Goal: Task Accomplishment & Management: Use online tool/utility

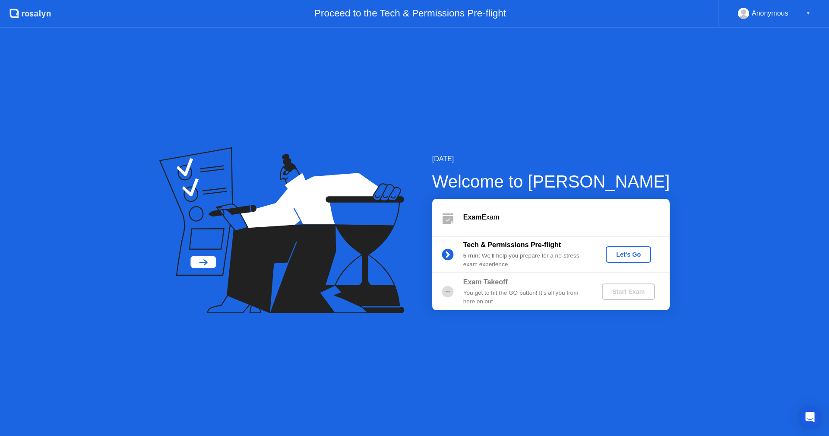
click at [631, 253] on div "Let's Go" at bounding box center [628, 254] width 38 height 7
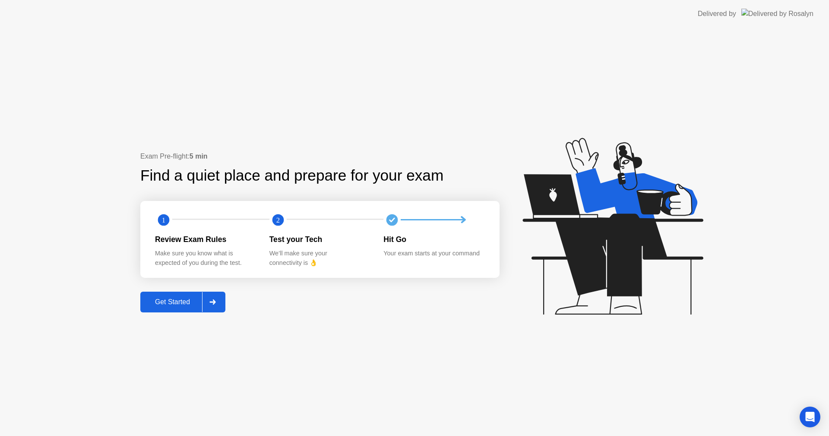
click at [211, 306] on div at bounding box center [212, 302] width 21 height 20
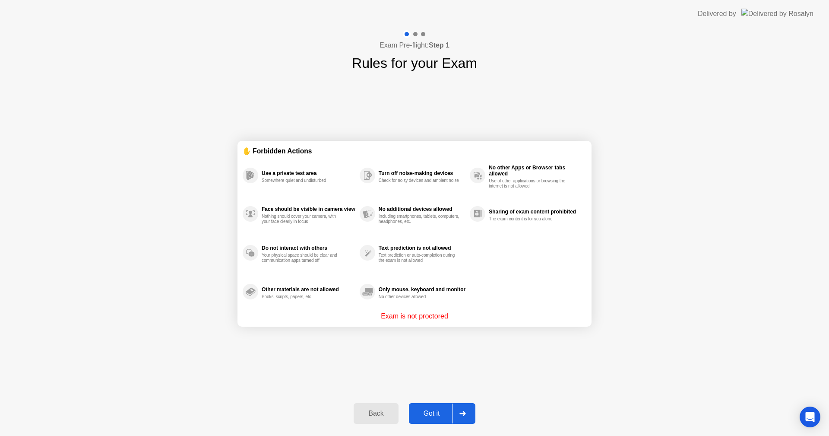
click at [461, 417] on div at bounding box center [462, 413] width 21 height 20
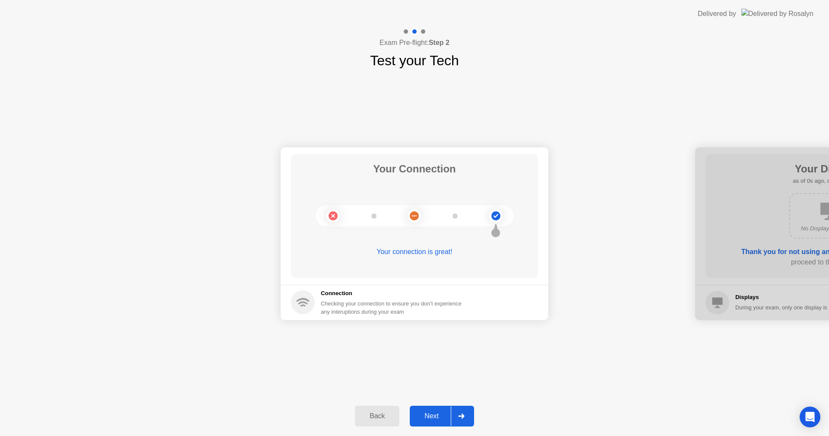
click at [466, 416] on div at bounding box center [461, 416] width 21 height 20
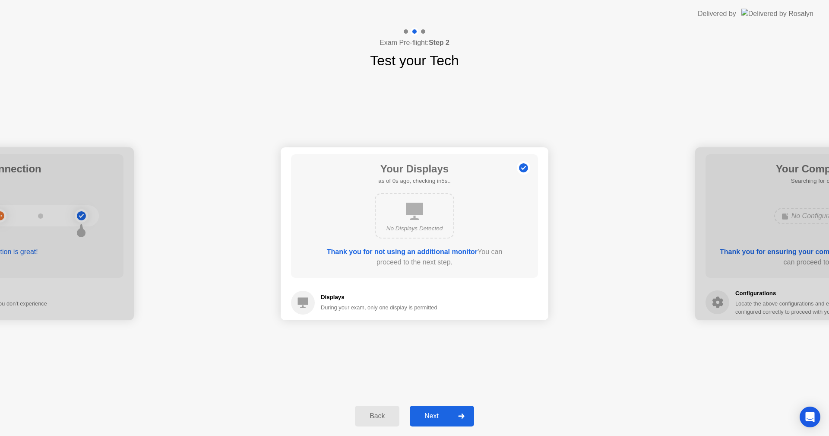
click at [466, 416] on div at bounding box center [461, 416] width 21 height 20
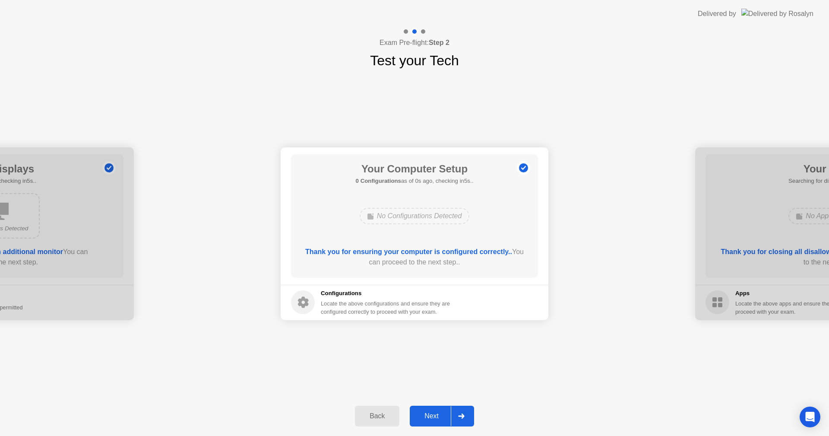
click at [466, 416] on div at bounding box center [461, 416] width 21 height 20
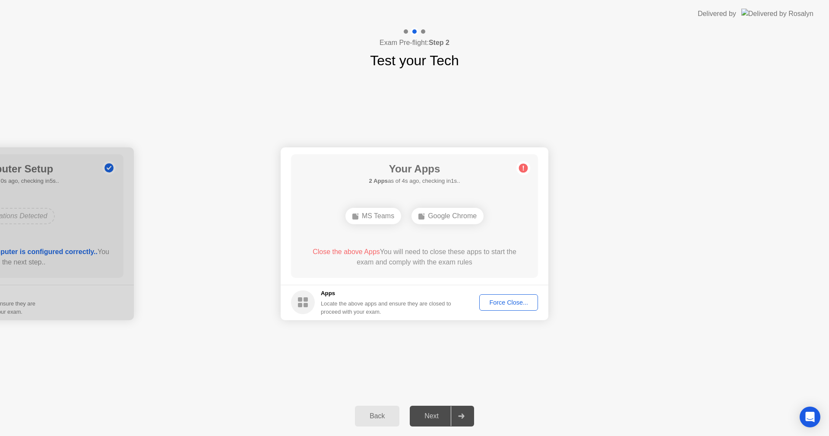
click at [519, 304] on div "Force Close..." at bounding box center [508, 302] width 53 height 7
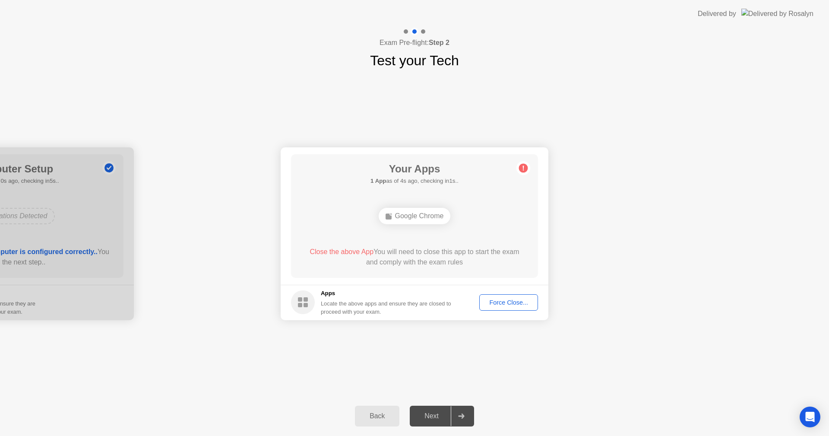
click at [512, 303] on div "Force Close..." at bounding box center [508, 302] width 53 height 7
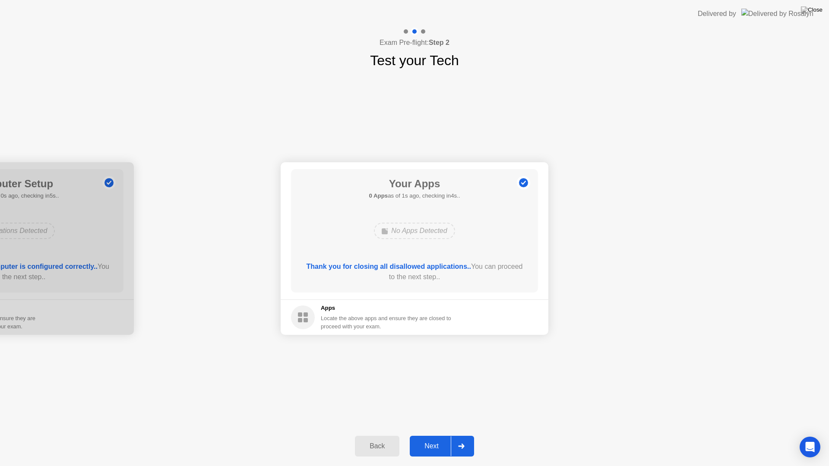
click at [460, 435] on div at bounding box center [461, 447] width 21 height 20
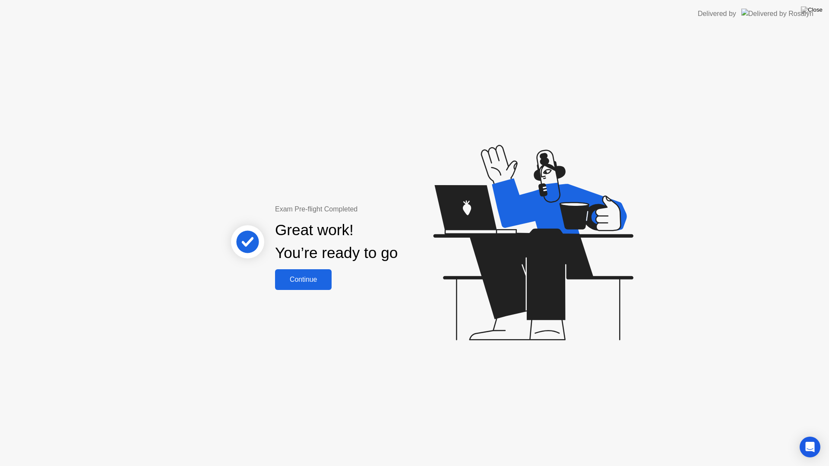
click at [316, 281] on div "Continue" at bounding box center [303, 280] width 51 height 8
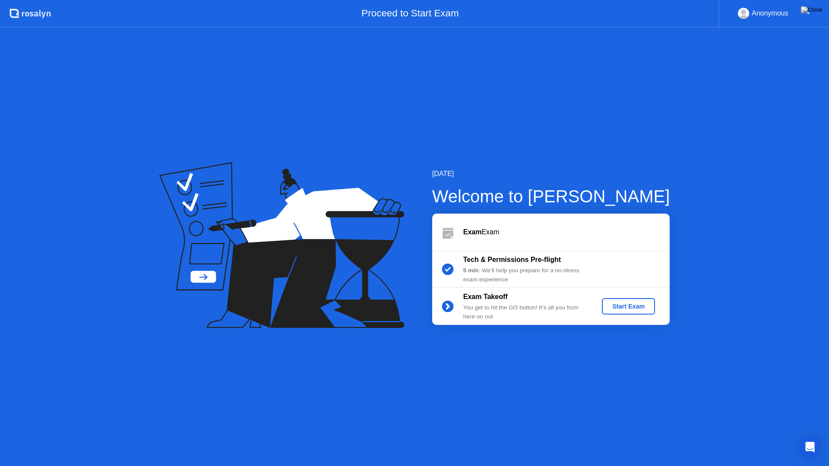
click at [616, 308] on div "Start Exam" at bounding box center [628, 306] width 46 height 7
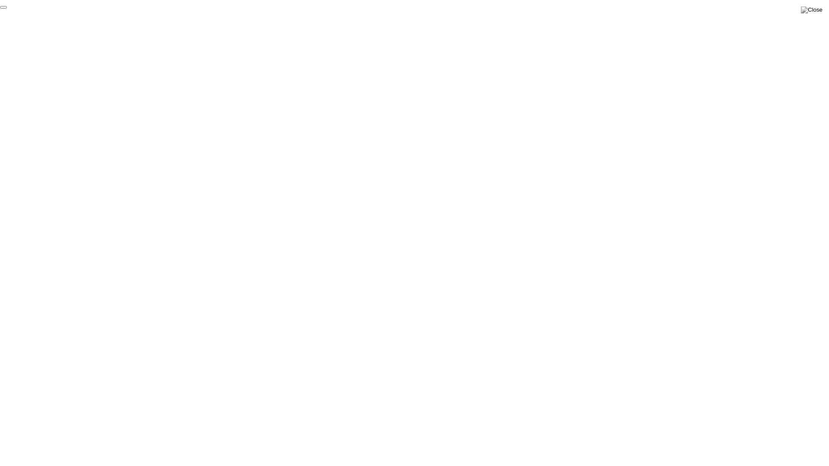
click div "End Proctoring Session"
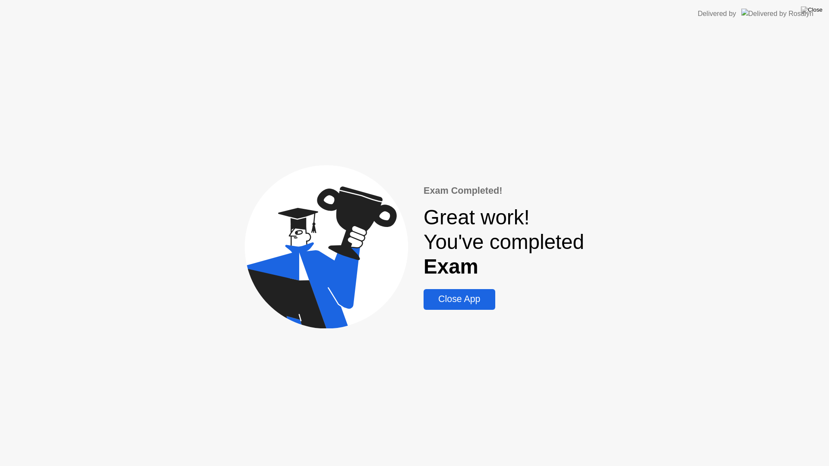
click at [444, 299] on div "Close App" at bounding box center [459, 299] width 66 height 11
